Goal: Information Seeking & Learning: Learn about a topic

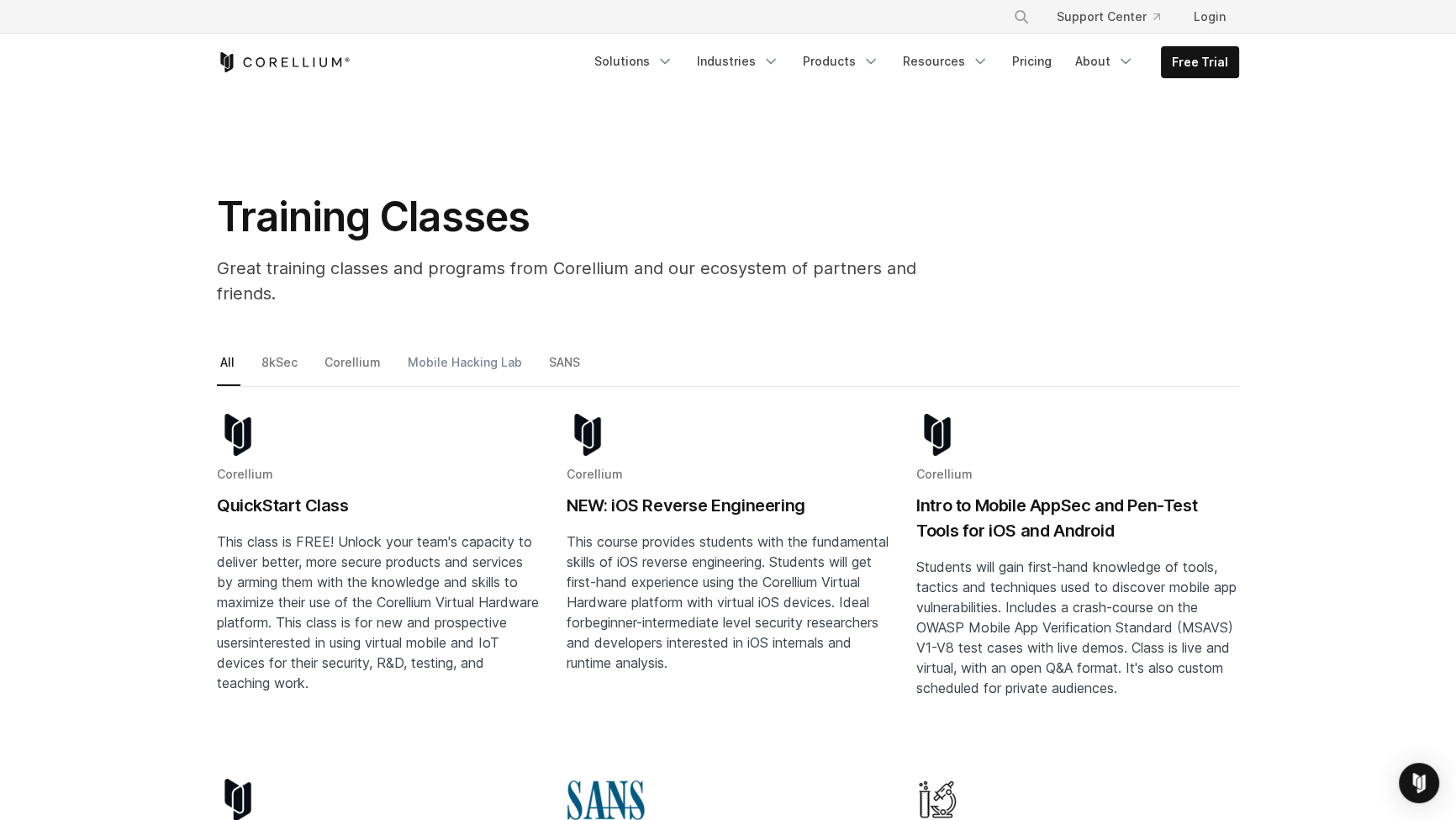
click at [441, 352] on link "Mobile Hacking Lab" at bounding box center [466, 369] width 123 height 35
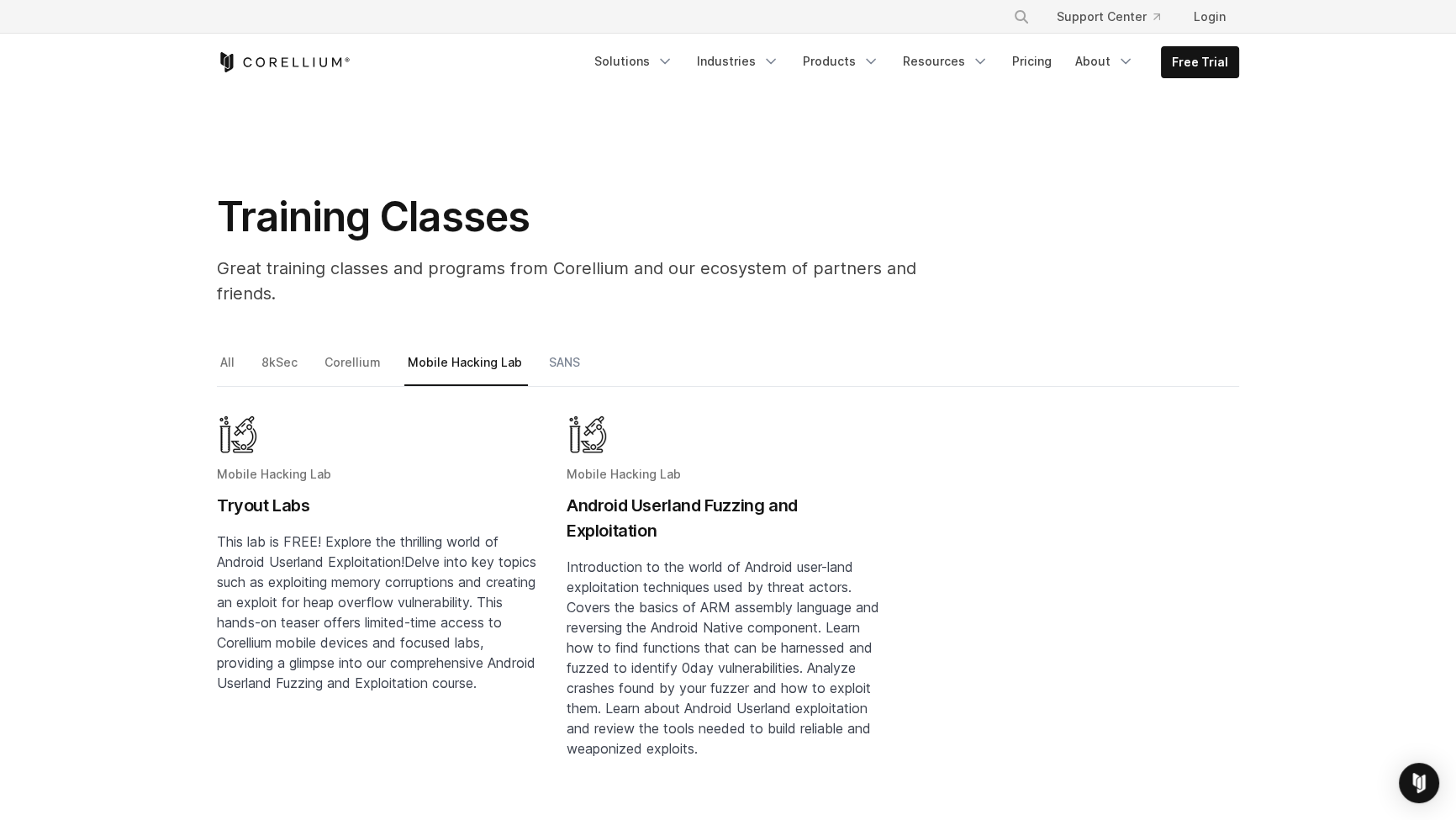
click at [558, 352] on link "SANS" at bounding box center [566, 369] width 40 height 35
click at [331, 352] on link "Corellium" at bounding box center [353, 369] width 65 height 35
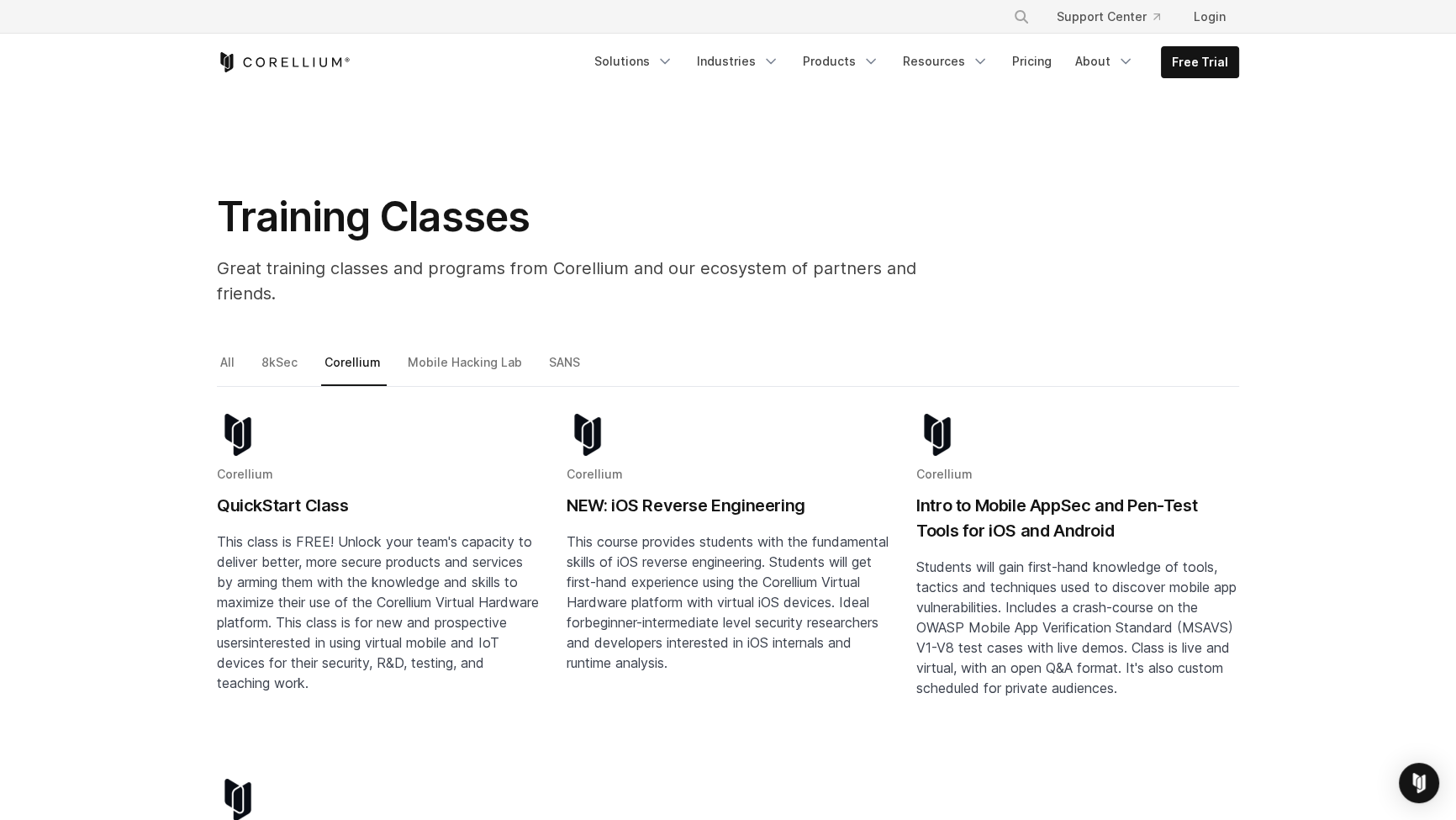
click at [1102, 492] on h2 "Intro to Mobile AppSec and Pen-Test Tools for iOS and Android" at bounding box center [1078, 517] width 323 height 51
click at [285, 352] on link "8kSec" at bounding box center [280, 369] width 45 height 35
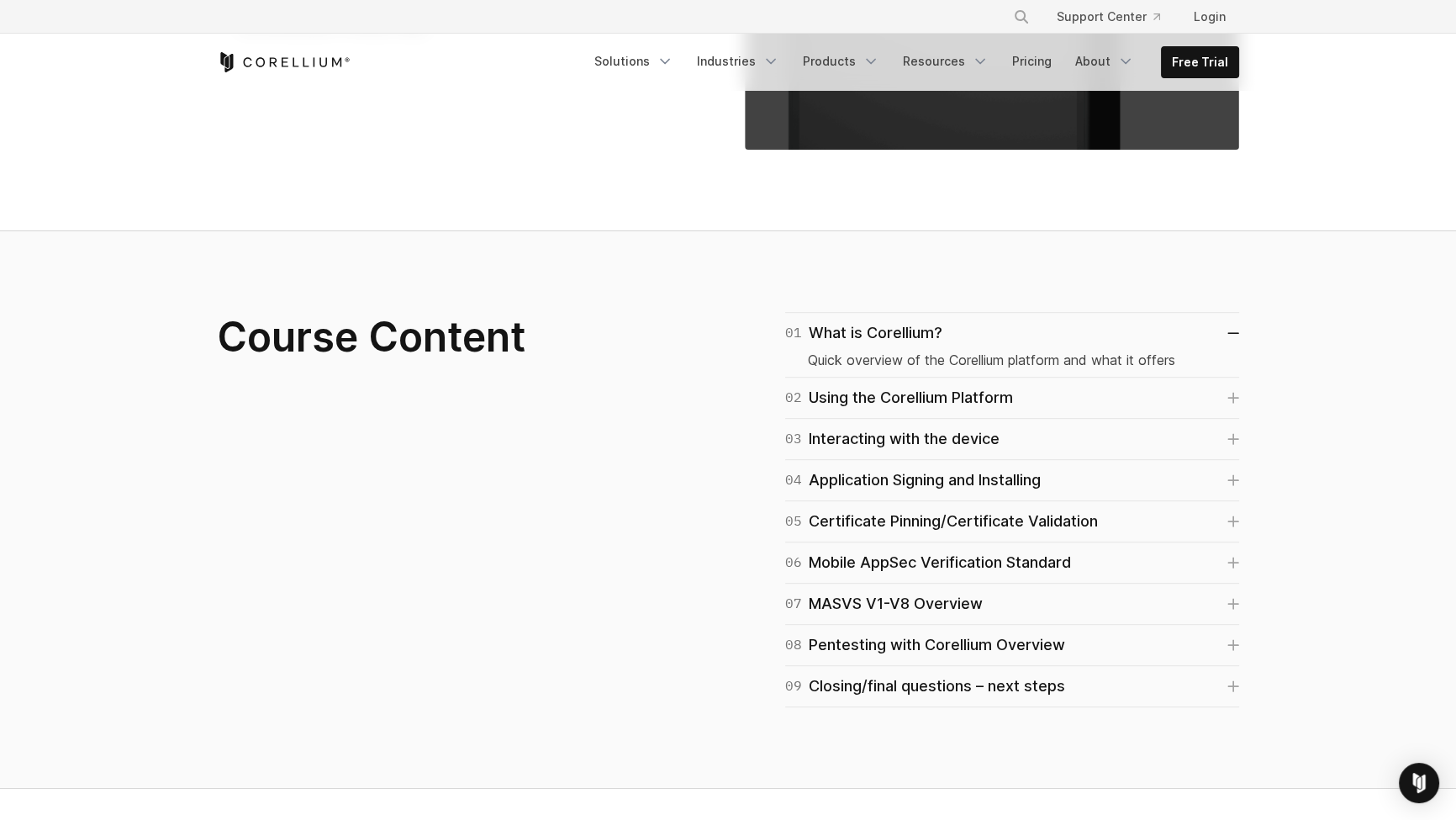
scroll to position [917, 0]
click at [1232, 478] on icon at bounding box center [1232, 479] width 10 height 10
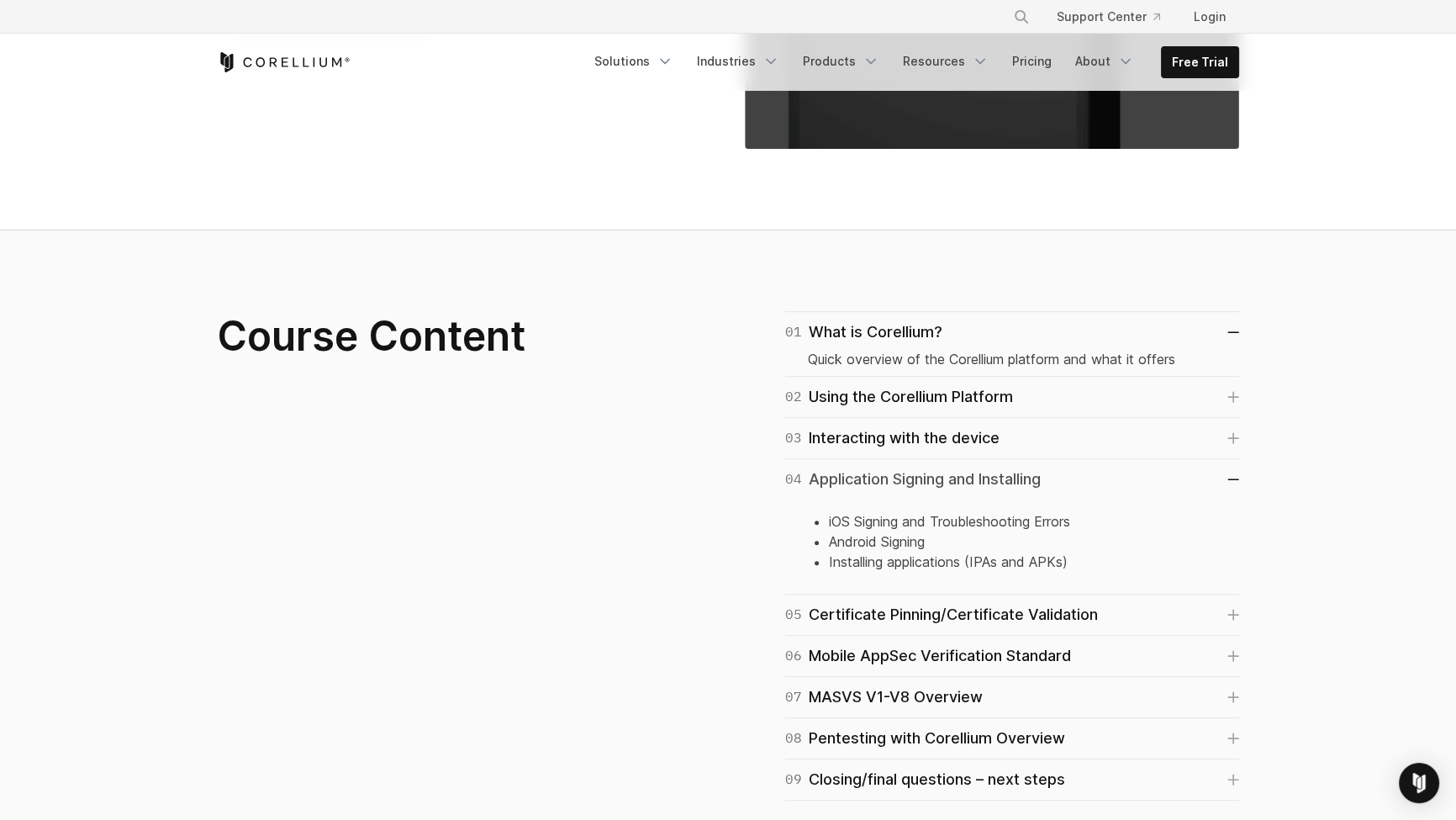
click at [1232, 479] on icon at bounding box center [1232, 479] width 10 height 0
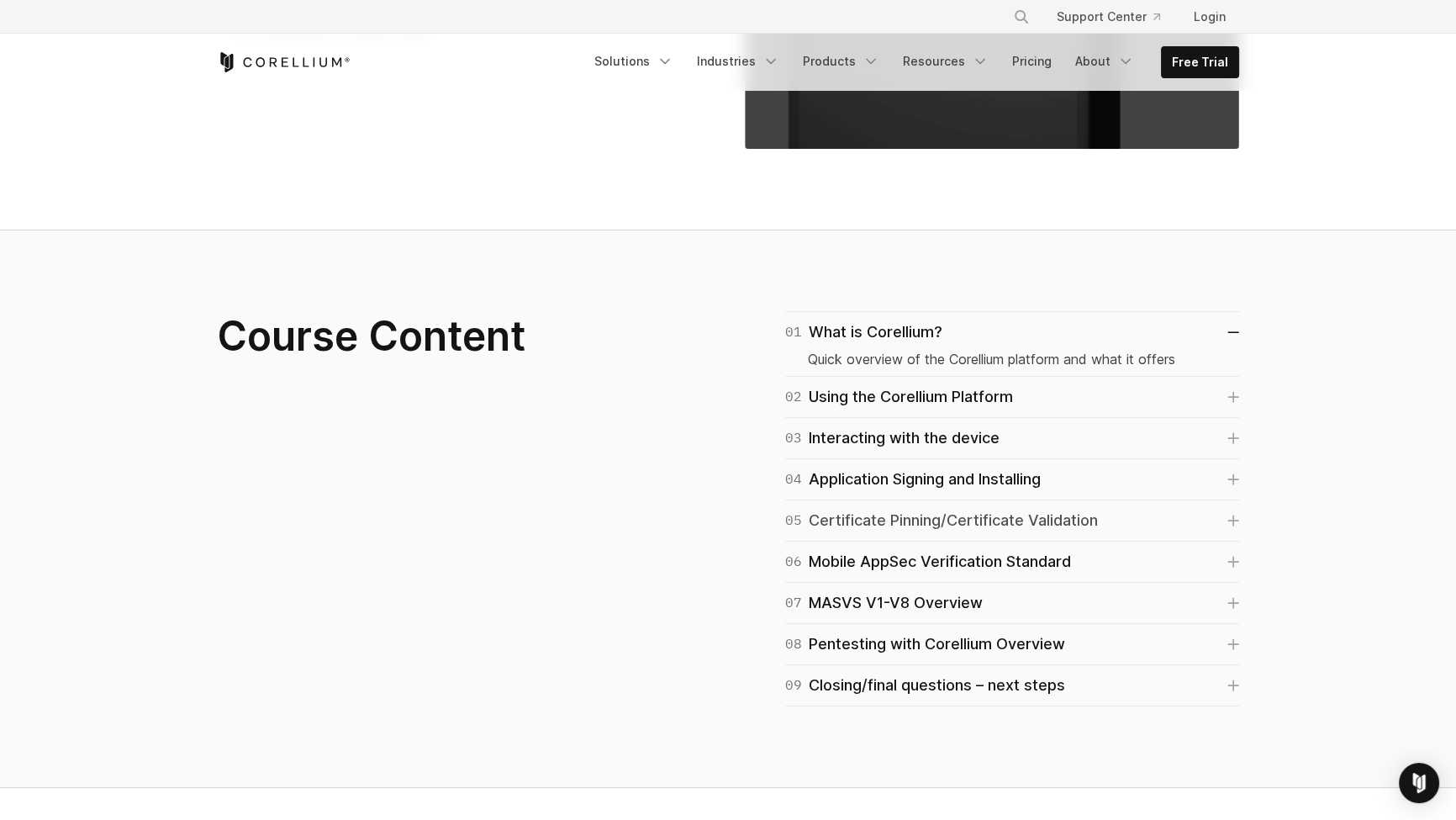
click at [1222, 518] on link "05 Certificate Pinning/Certificate Validation" at bounding box center [1011, 521] width 454 height 24
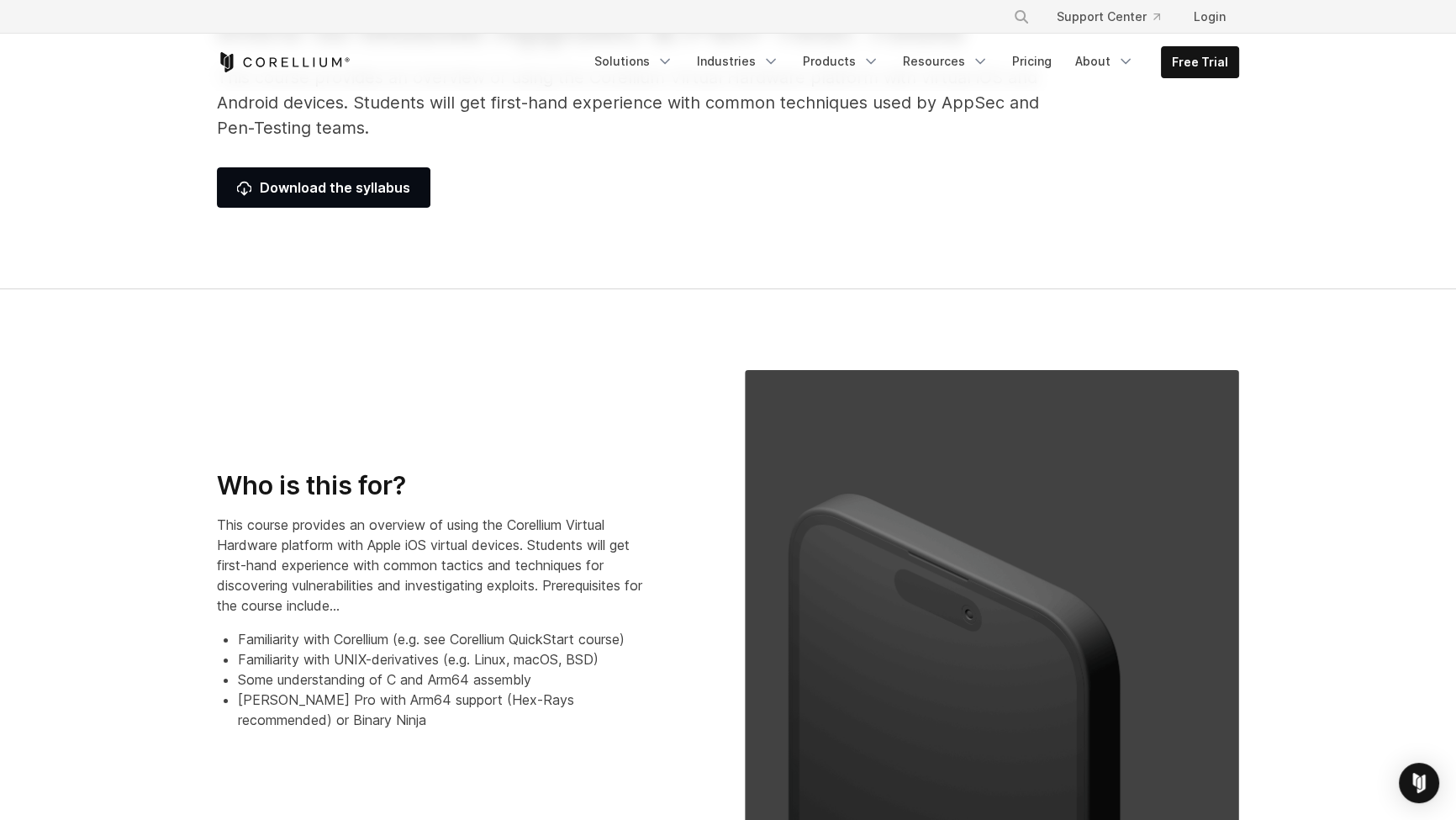
scroll to position [306, 0]
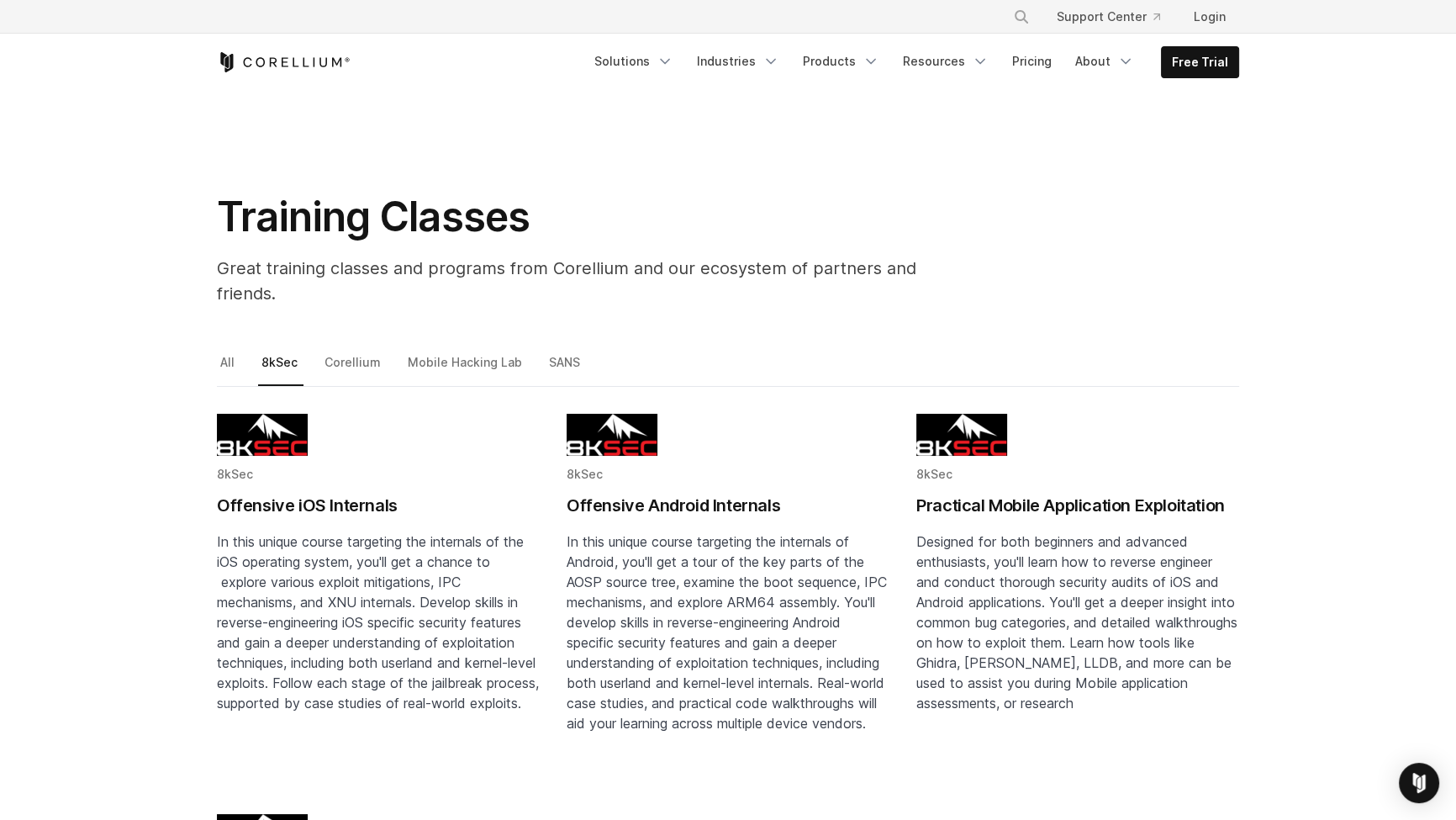
click at [1131, 492] on h2 "Practical Mobile Application Exploitation" at bounding box center [1078, 504] width 323 height 25
